Goal: Information Seeking & Learning: Learn about a topic

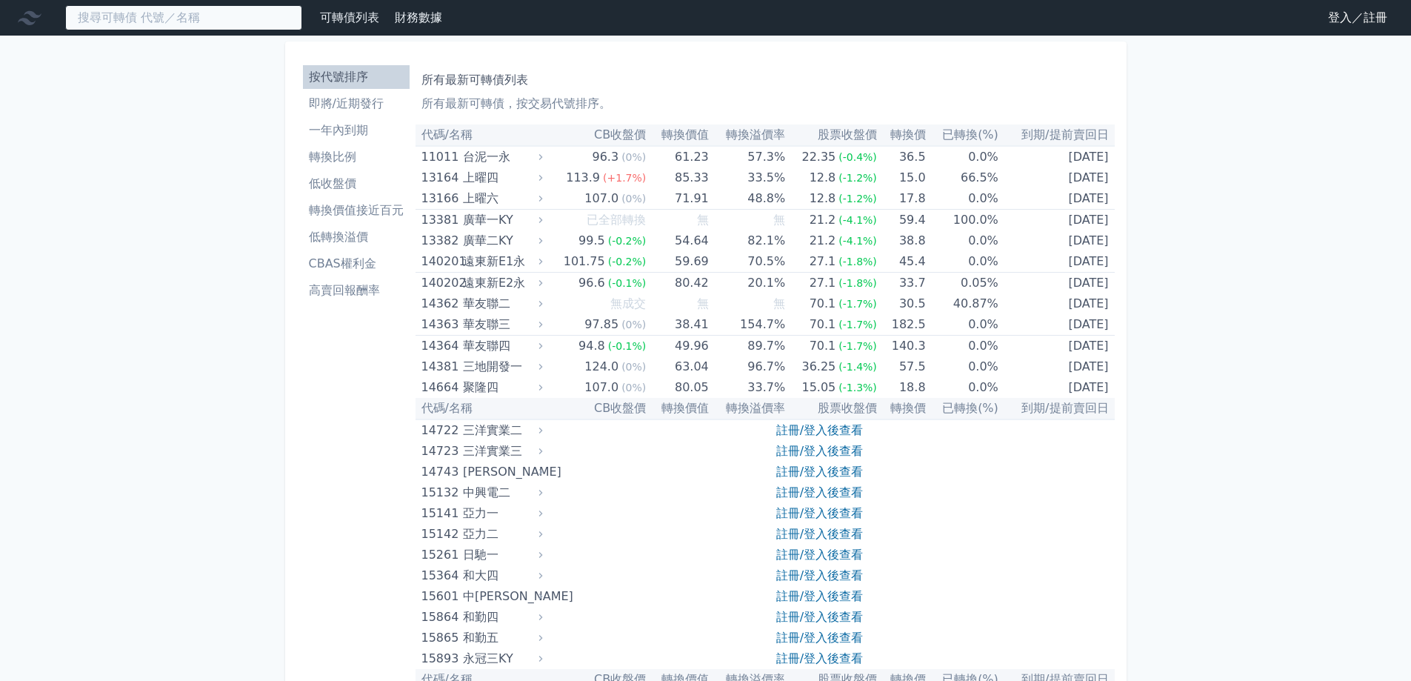
click at [196, 22] on input at bounding box center [183, 17] width 237 height 25
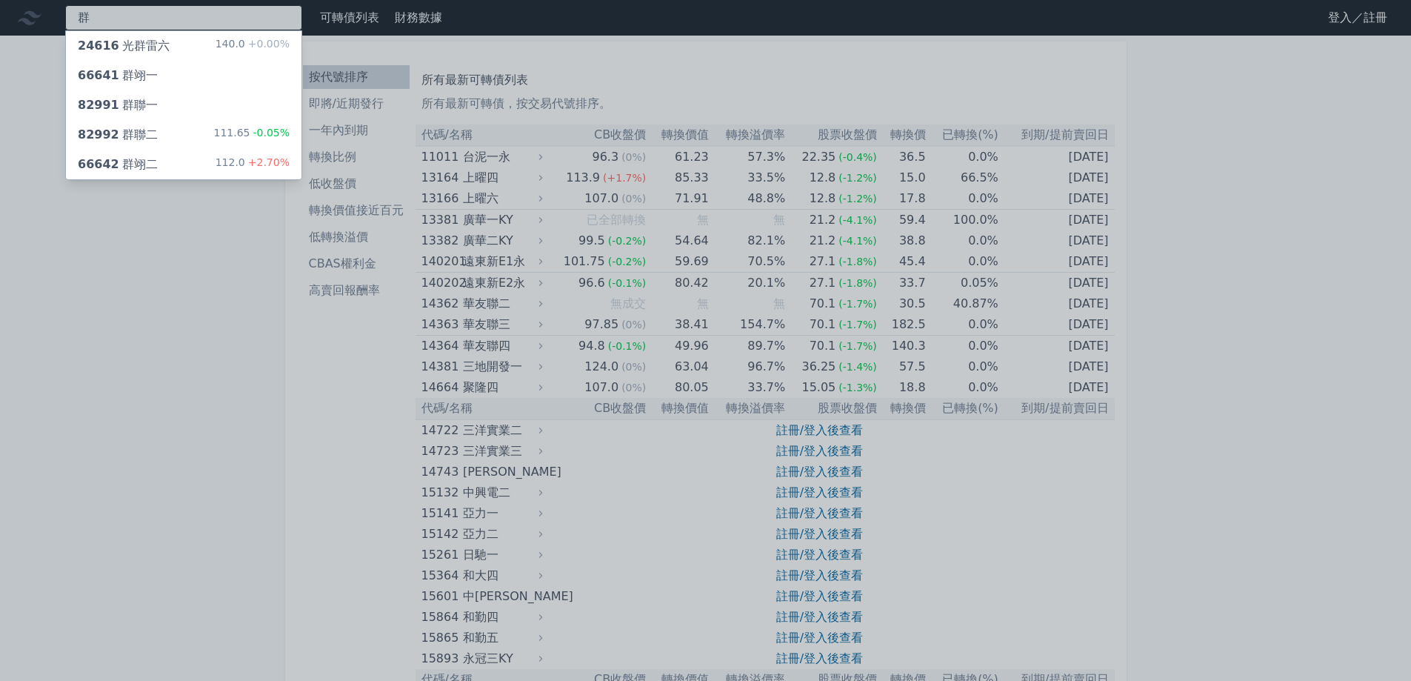
type input "群"
click at [161, 166] on div "66642 群翊二 112.0 +2.70%" at bounding box center [183, 165] width 235 height 30
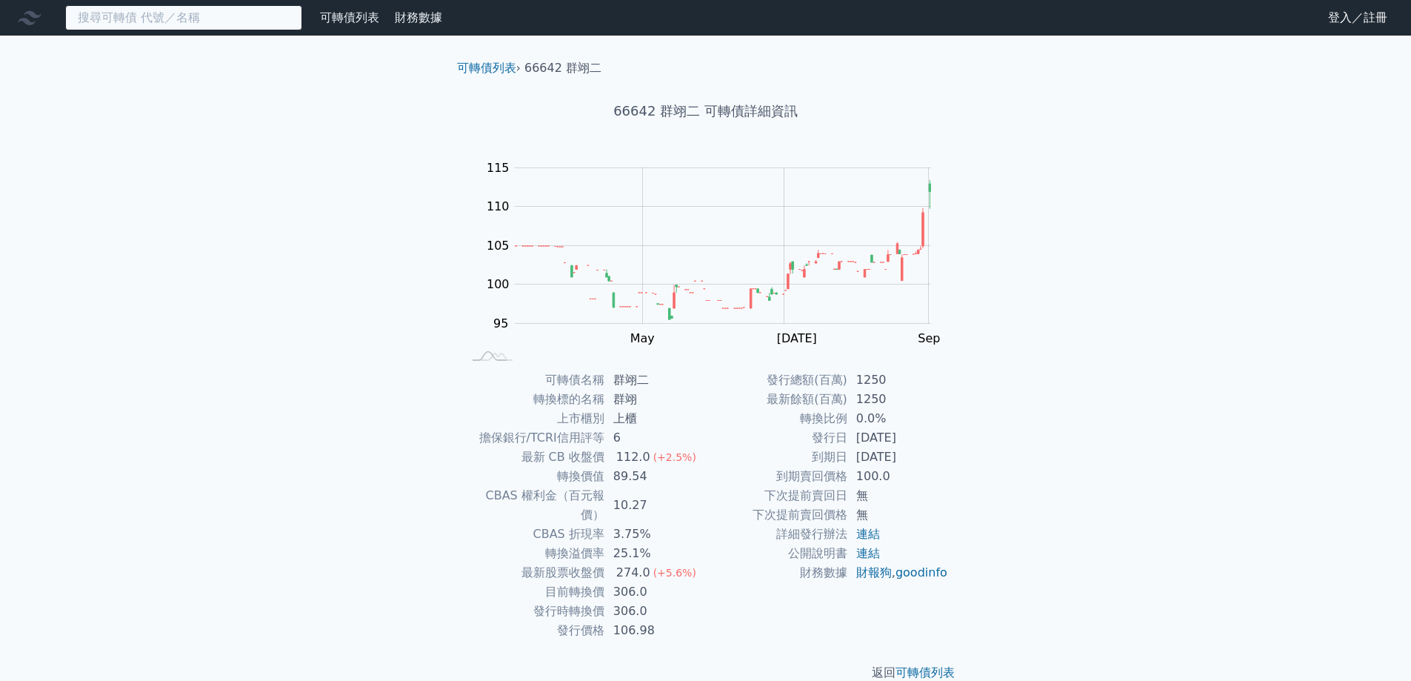
click at [121, 25] on input at bounding box center [183, 17] width 237 height 25
type input "ㄉ"
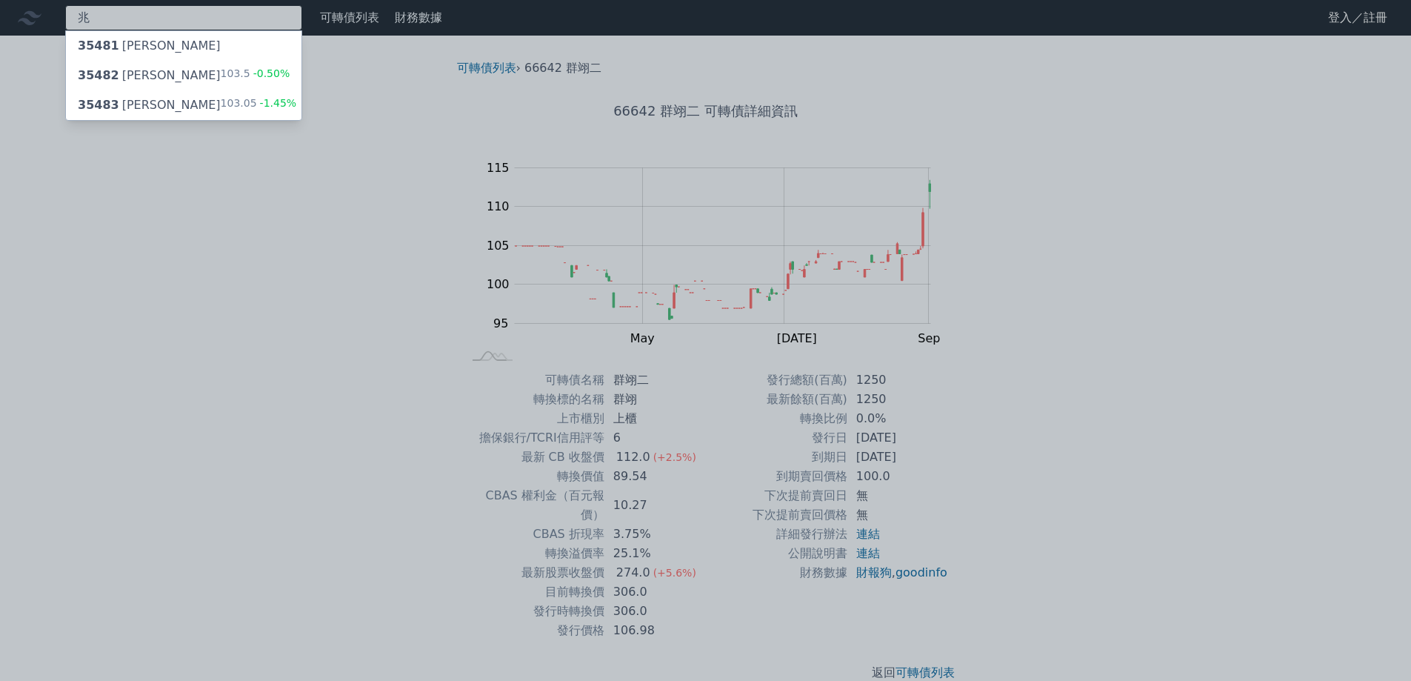
type input "兆"
click at [153, 75] on div "35482 兆利二 103.5 -0.50%" at bounding box center [183, 76] width 235 height 30
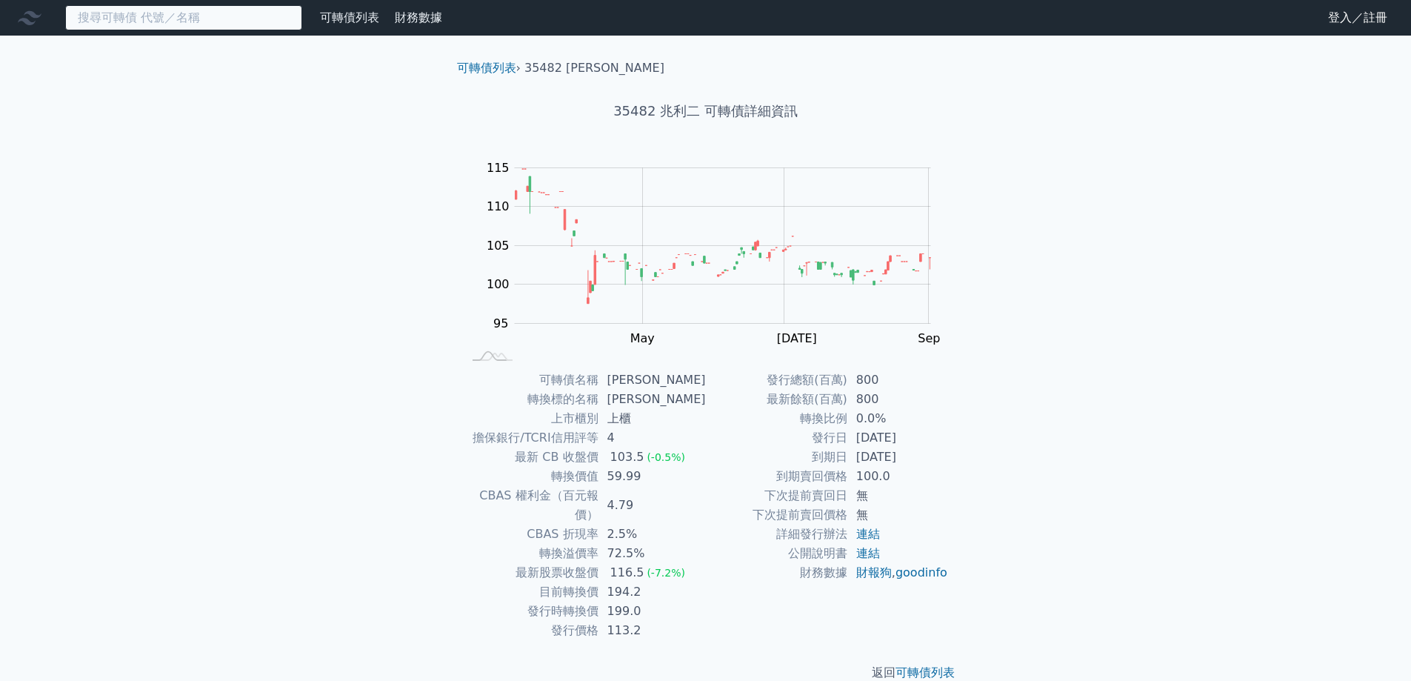
click at [200, 17] on input at bounding box center [183, 17] width 237 height 25
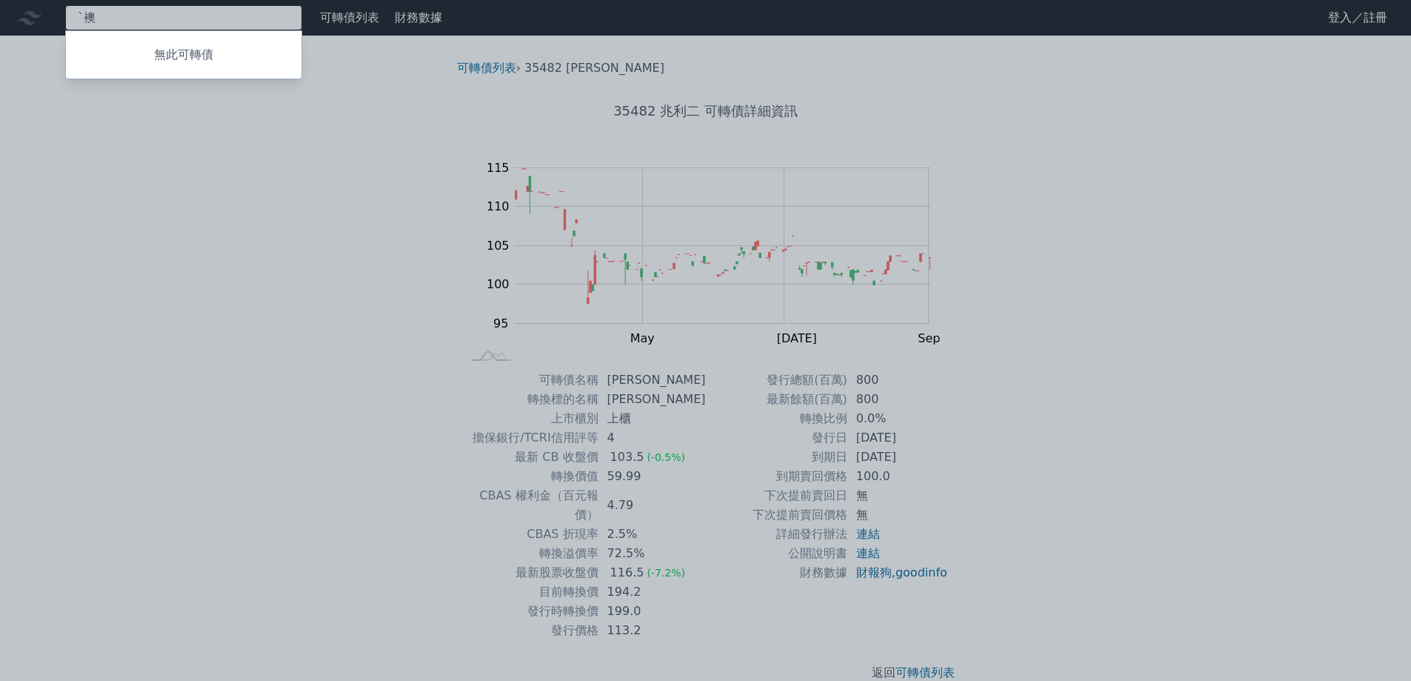
type input "ˋ"
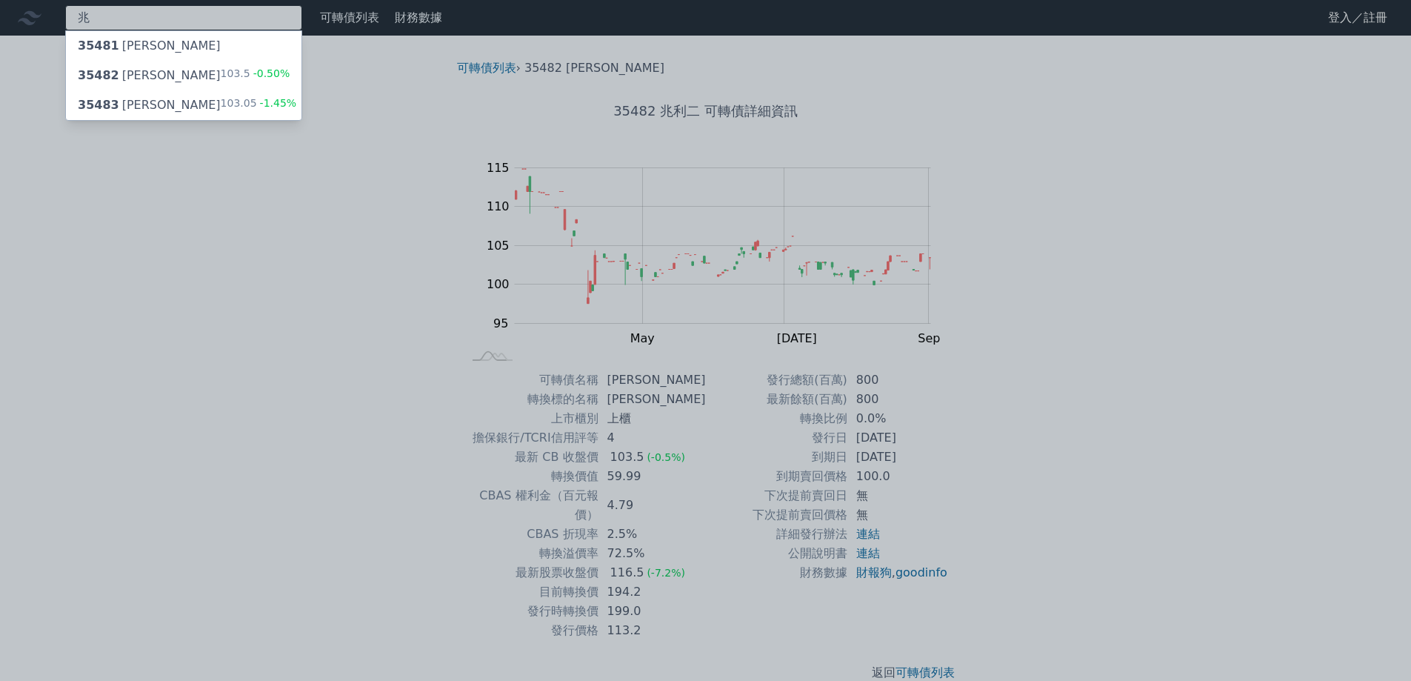
type input "兆"
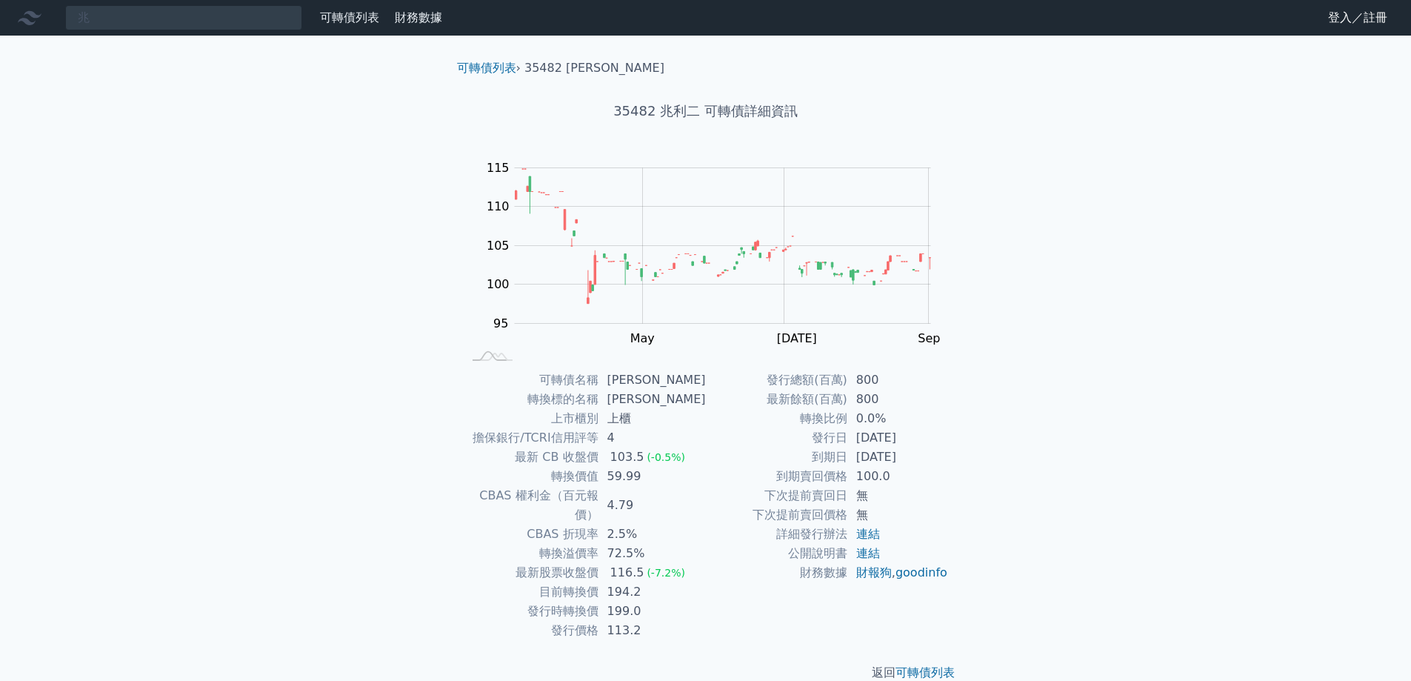
click at [150, 105] on div "兆 可轉債列表 財務數據 可轉債列表 財務數據 登入／註冊 登入／註冊 可轉債列表 › 35482 兆利二 35482 兆利二 可轉債詳細資訊 Zoom Ou…" at bounding box center [705, 352] width 1411 height 705
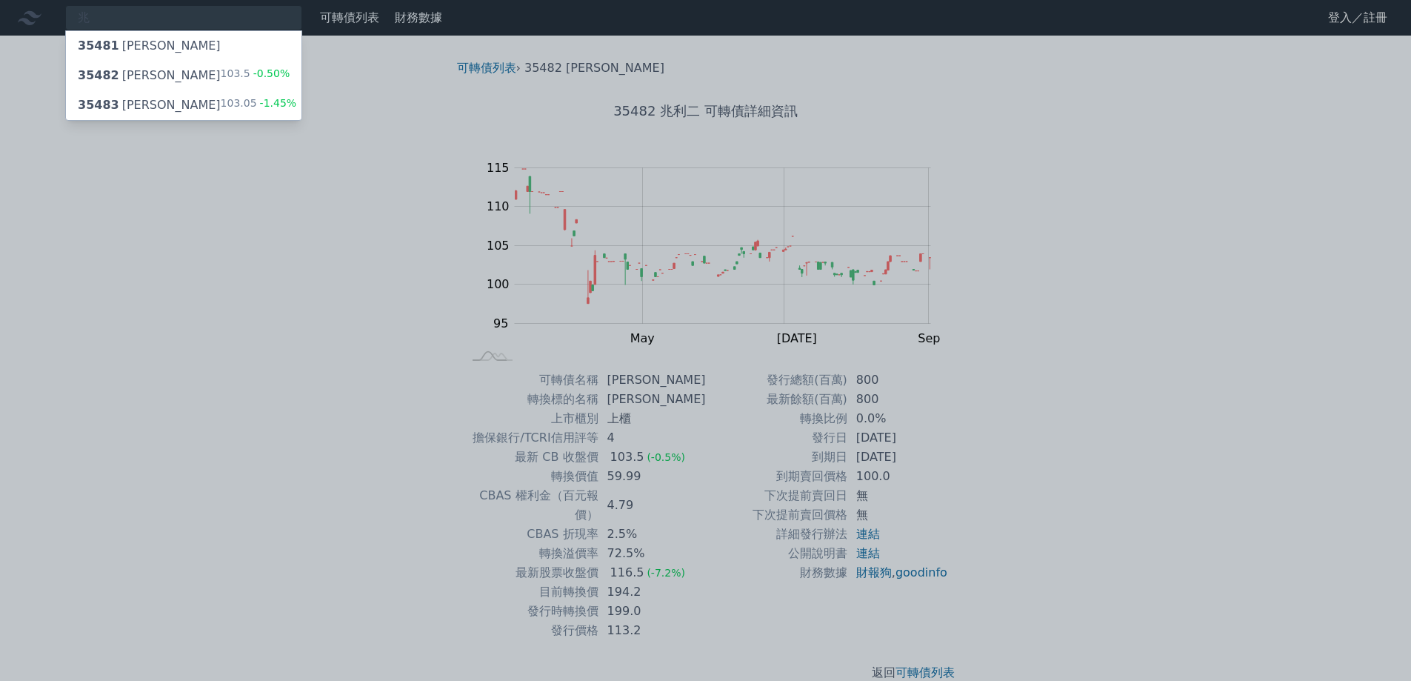
click at [147, 108] on div "35483 [PERSON_NAME]" at bounding box center [149, 105] width 143 height 18
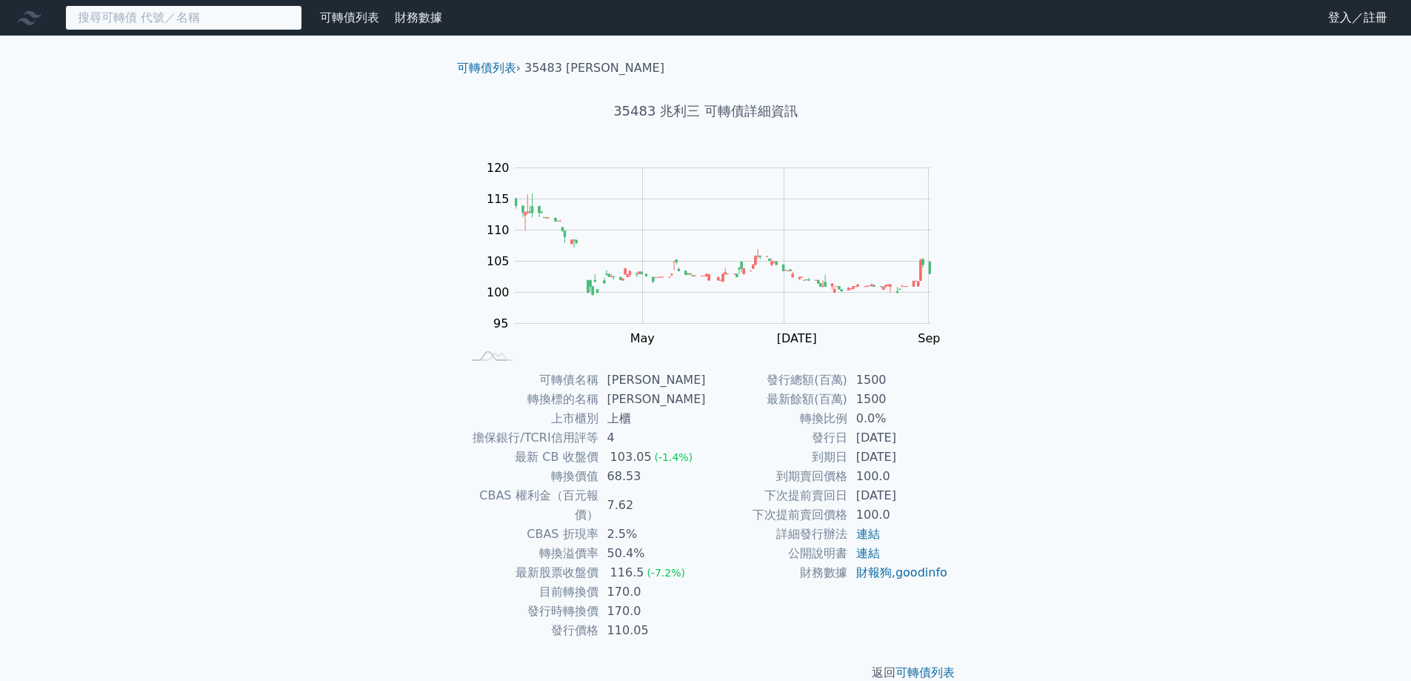
click at [163, 28] on input at bounding box center [183, 17] width 237 height 25
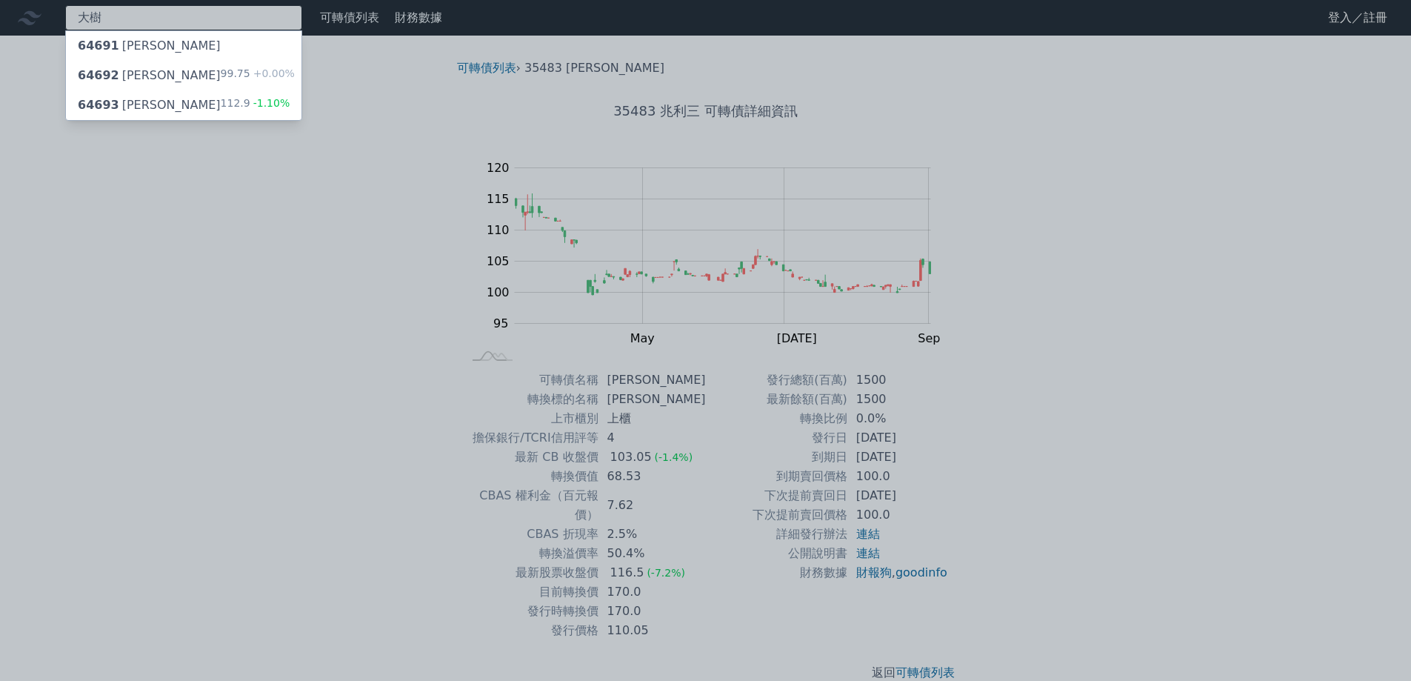
type input "大樹"
click at [169, 81] on div "64692 大樹二 99.75 +0.00%" at bounding box center [183, 76] width 235 height 30
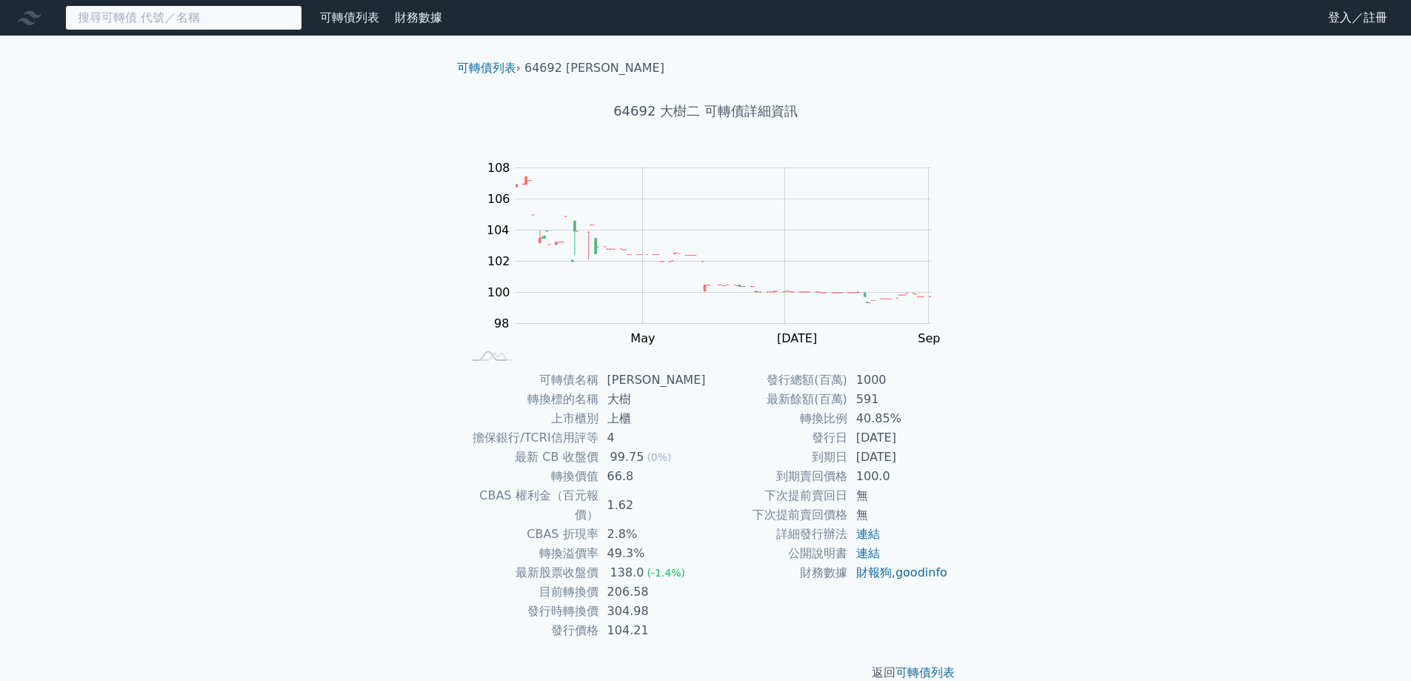
click at [150, 16] on input at bounding box center [183, 17] width 237 height 25
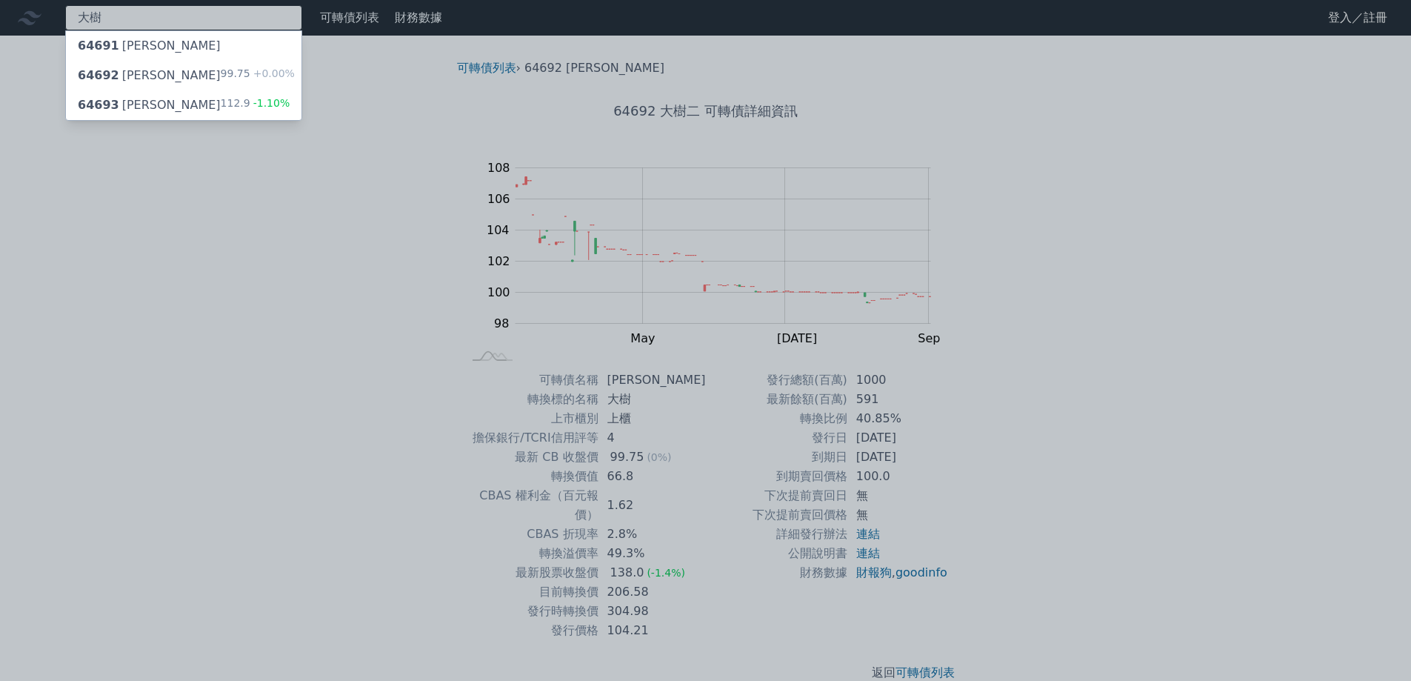
type input "大樹"
click at [157, 107] on div "64693 [PERSON_NAME] 112.9 -1.10%" at bounding box center [183, 105] width 235 height 30
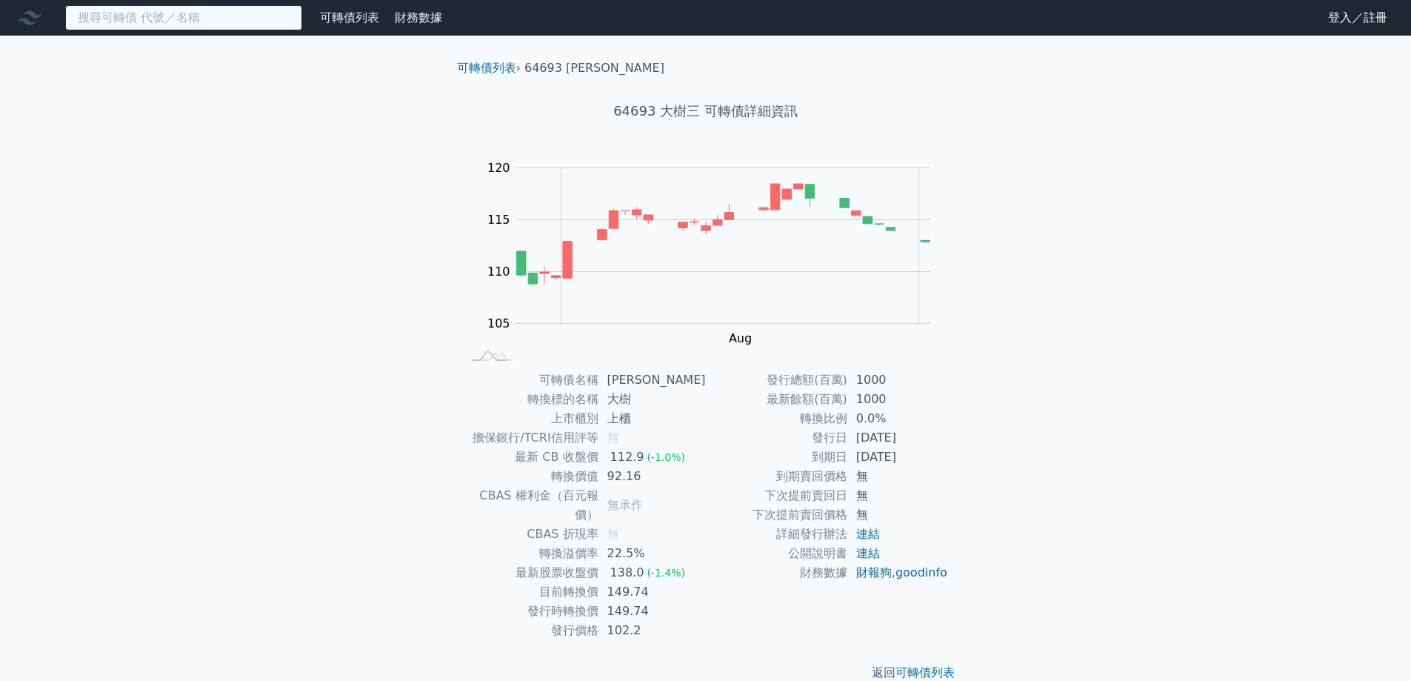
click at [190, 16] on input at bounding box center [183, 17] width 237 height 25
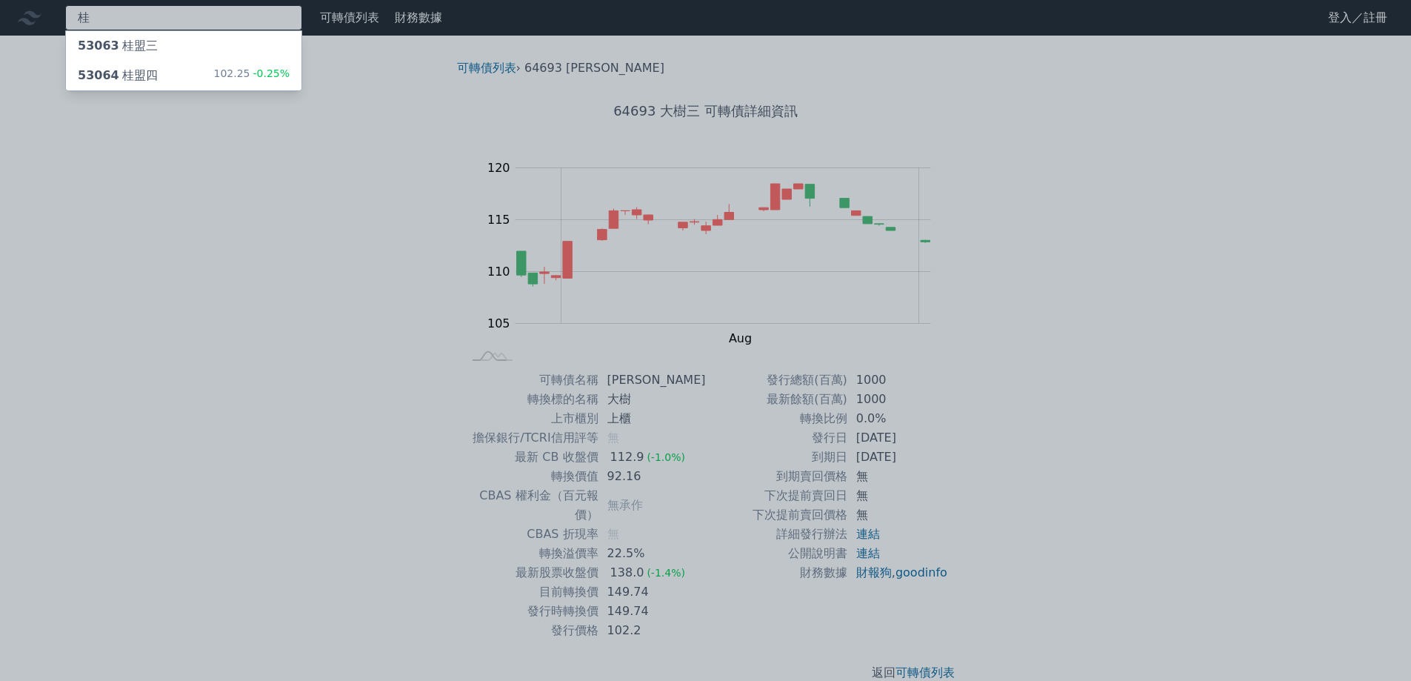
type input "桂"
click at [184, 70] on div "53064 桂盟四 102.25 -0.25%" at bounding box center [183, 76] width 235 height 30
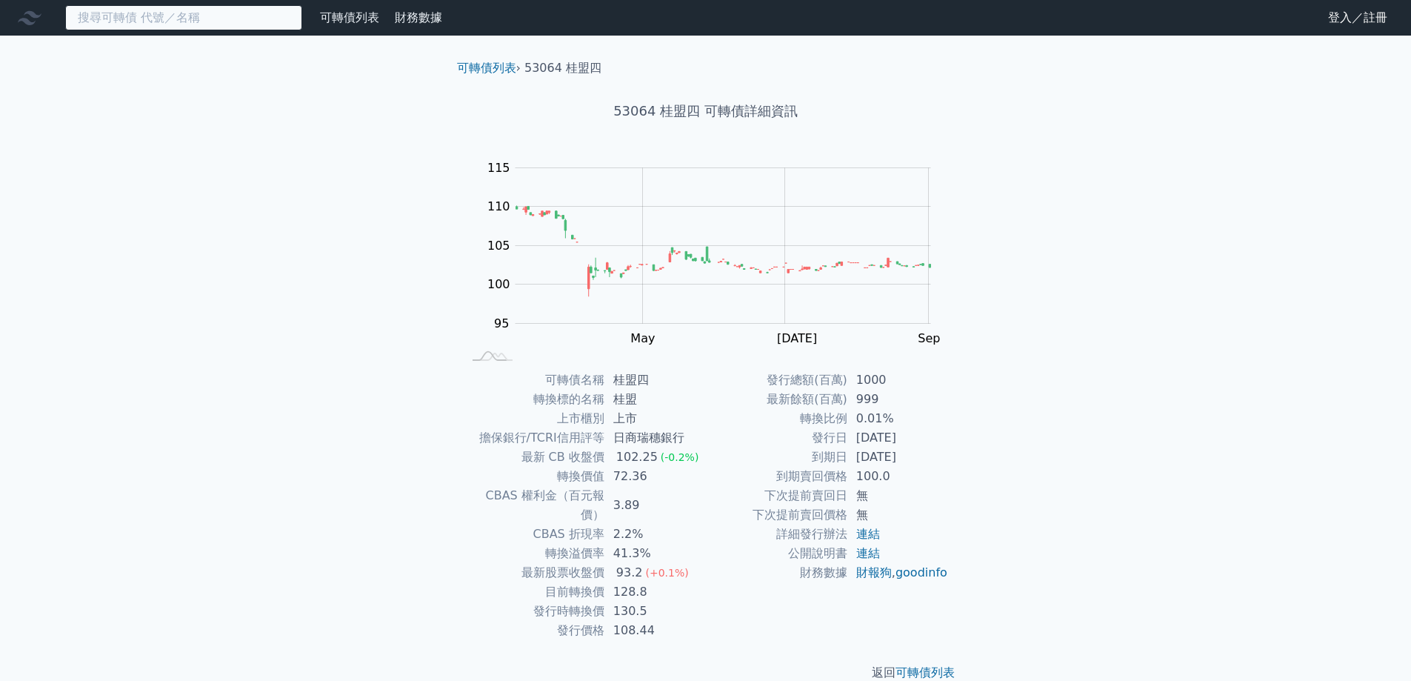
click at [191, 25] on input at bounding box center [183, 17] width 237 height 25
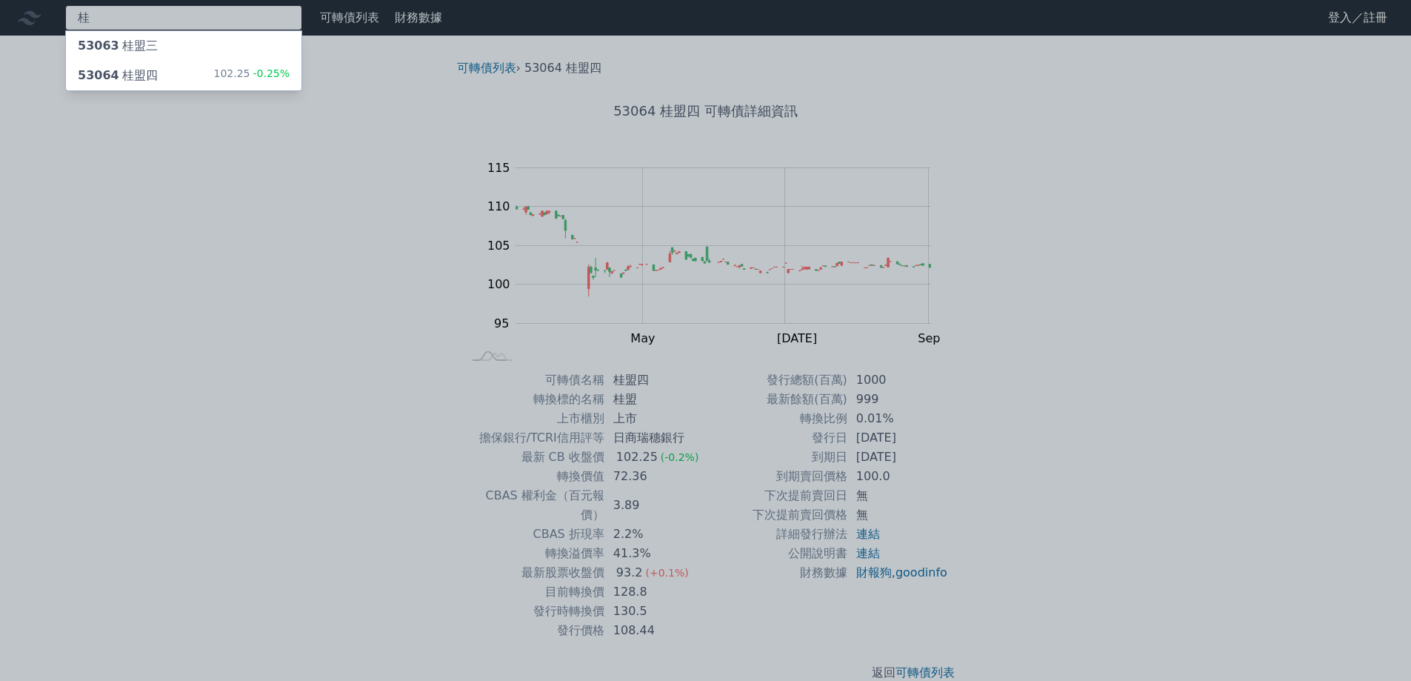
type input "桂"
click at [207, 41] on div "桂 53063 桂盟三 53064 桂盟四 102.25 -0.25% 可轉債列表 財務數據 可轉債列表 財務數據 登入／註冊 登入／註冊 可轉債列表 › 5…" at bounding box center [705, 352] width 1411 height 705
click at [207, 41] on div "53063 桂盟三" at bounding box center [183, 46] width 235 height 30
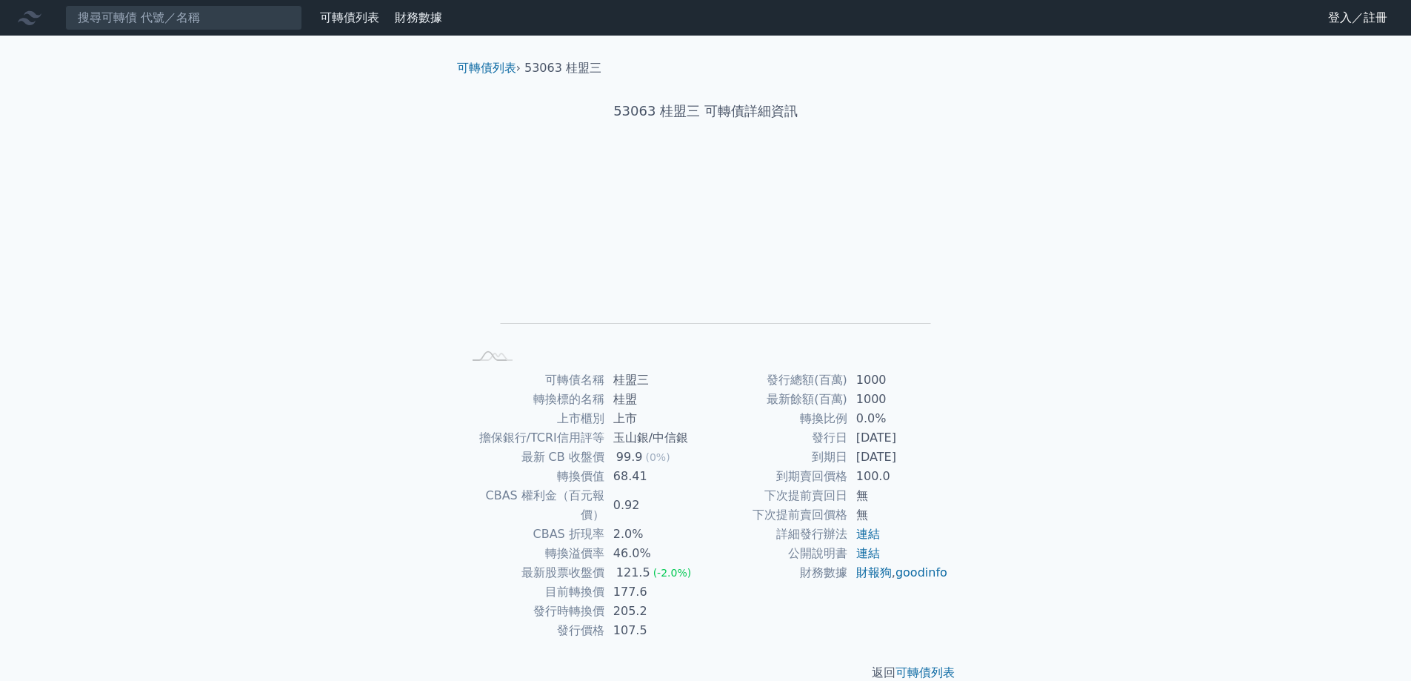
click at [124, 33] on nav "可轉債列表 財務數據 可轉債列表 財務數據 登入／註冊 登入／註冊" at bounding box center [705, 18] width 1411 height 36
click at [139, 17] on input at bounding box center [183, 17] width 237 height 25
